Goal: Find specific page/section: Find specific page/section

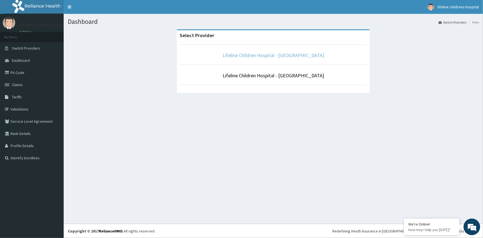
click at [285, 54] on link "Lifeline Children Hospital - [GEOGRAPHIC_DATA]" at bounding box center [273, 55] width 102 height 6
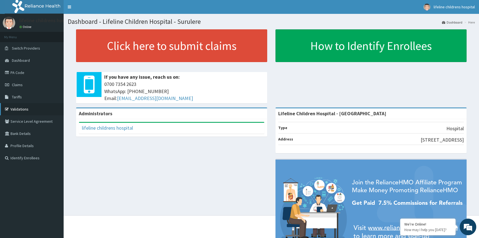
click at [22, 108] on link "Validations" at bounding box center [32, 109] width 64 height 12
